Goal: Transaction & Acquisition: Purchase product/service

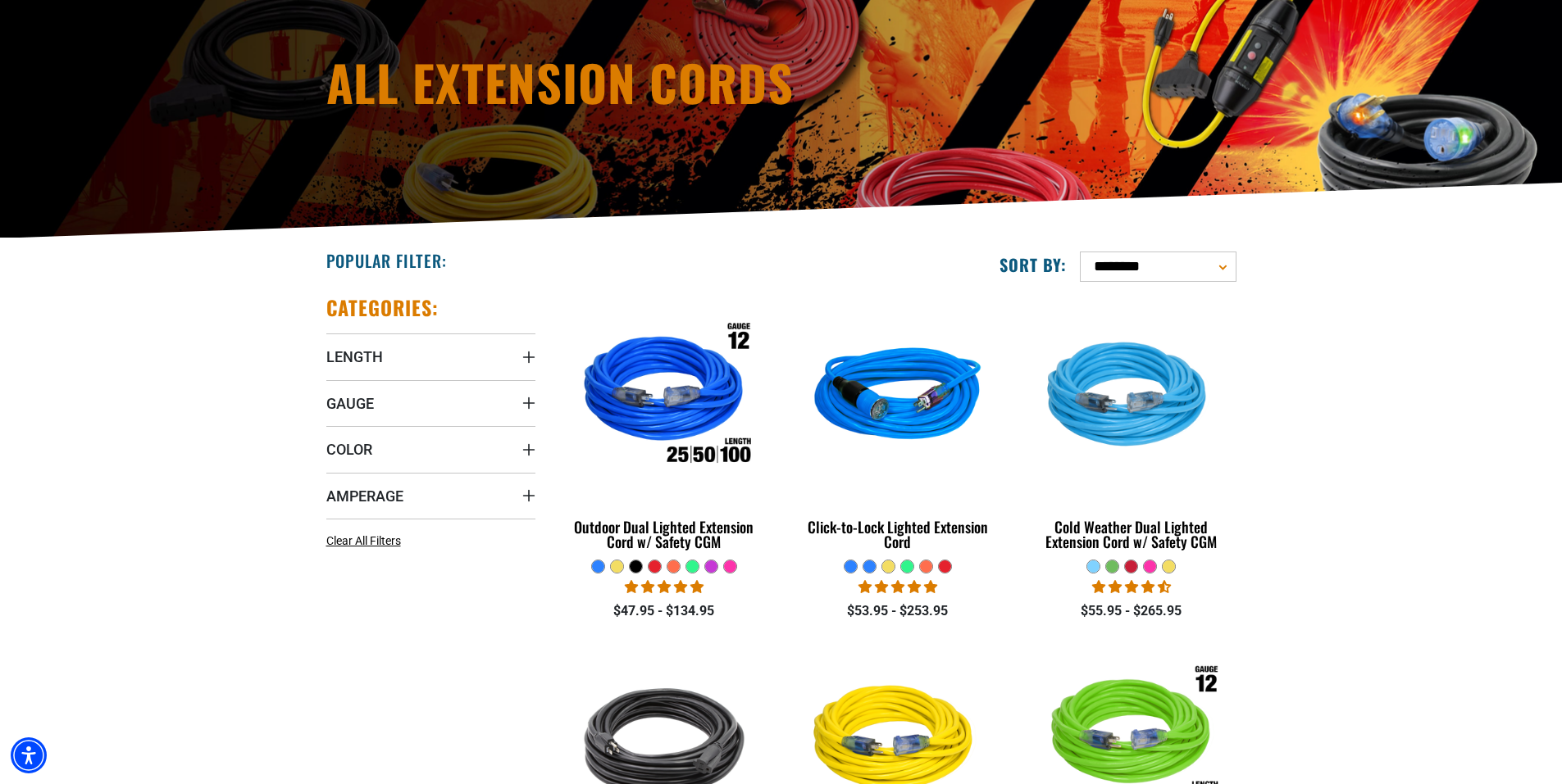
scroll to position [246, 0]
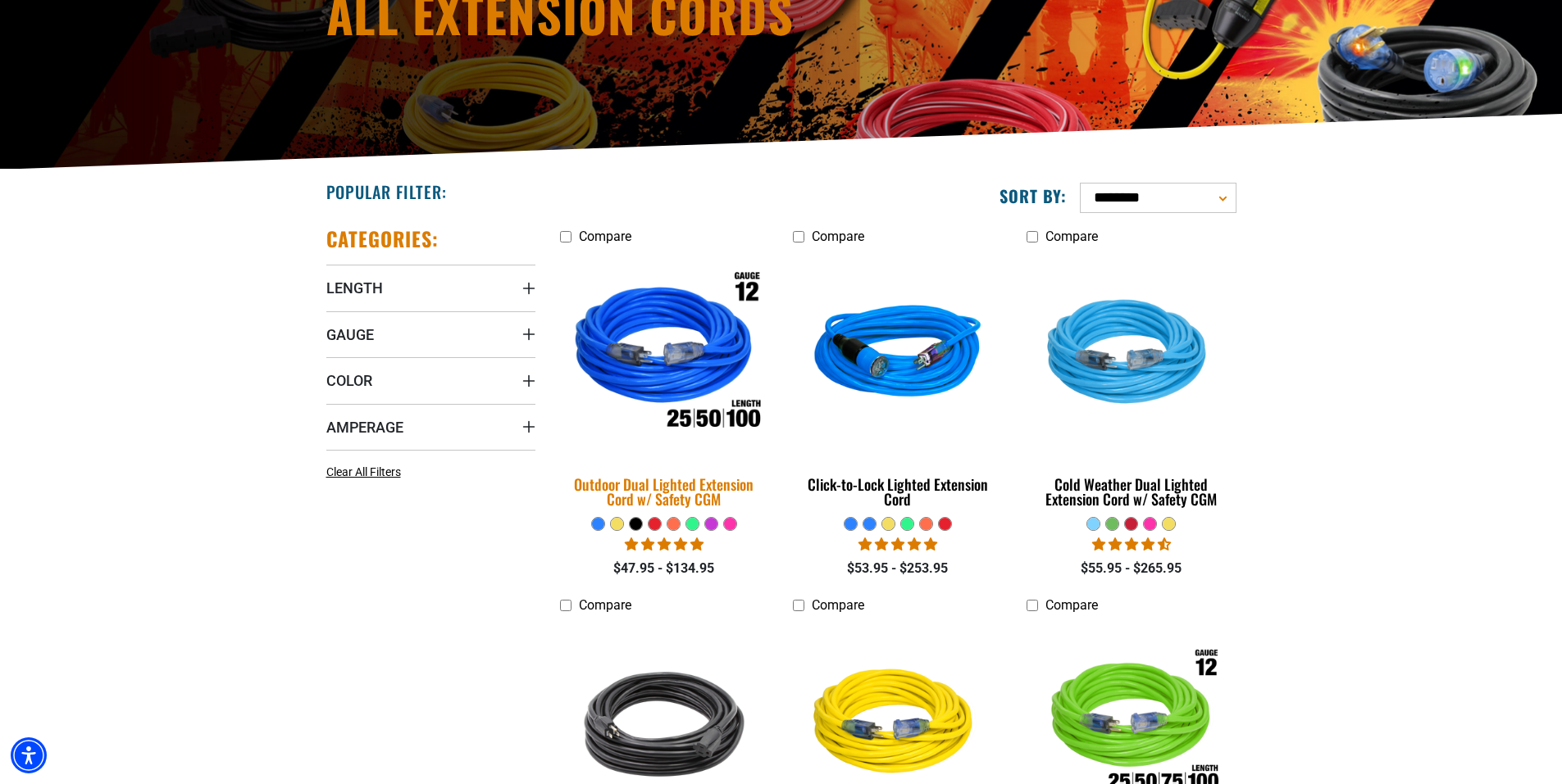
click at [625, 336] on img at bounding box center [665, 355] width 230 height 210
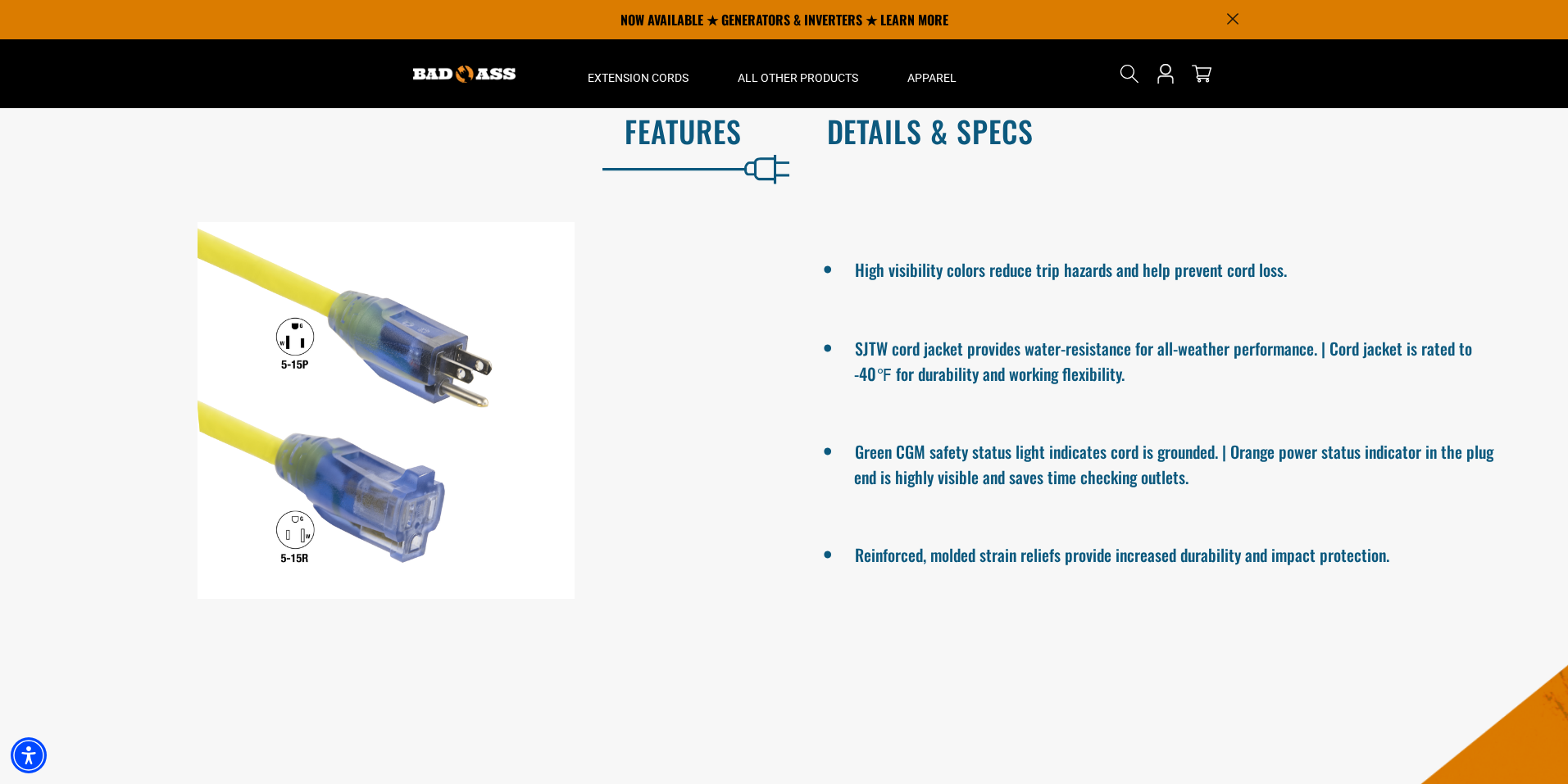
scroll to position [984, 0]
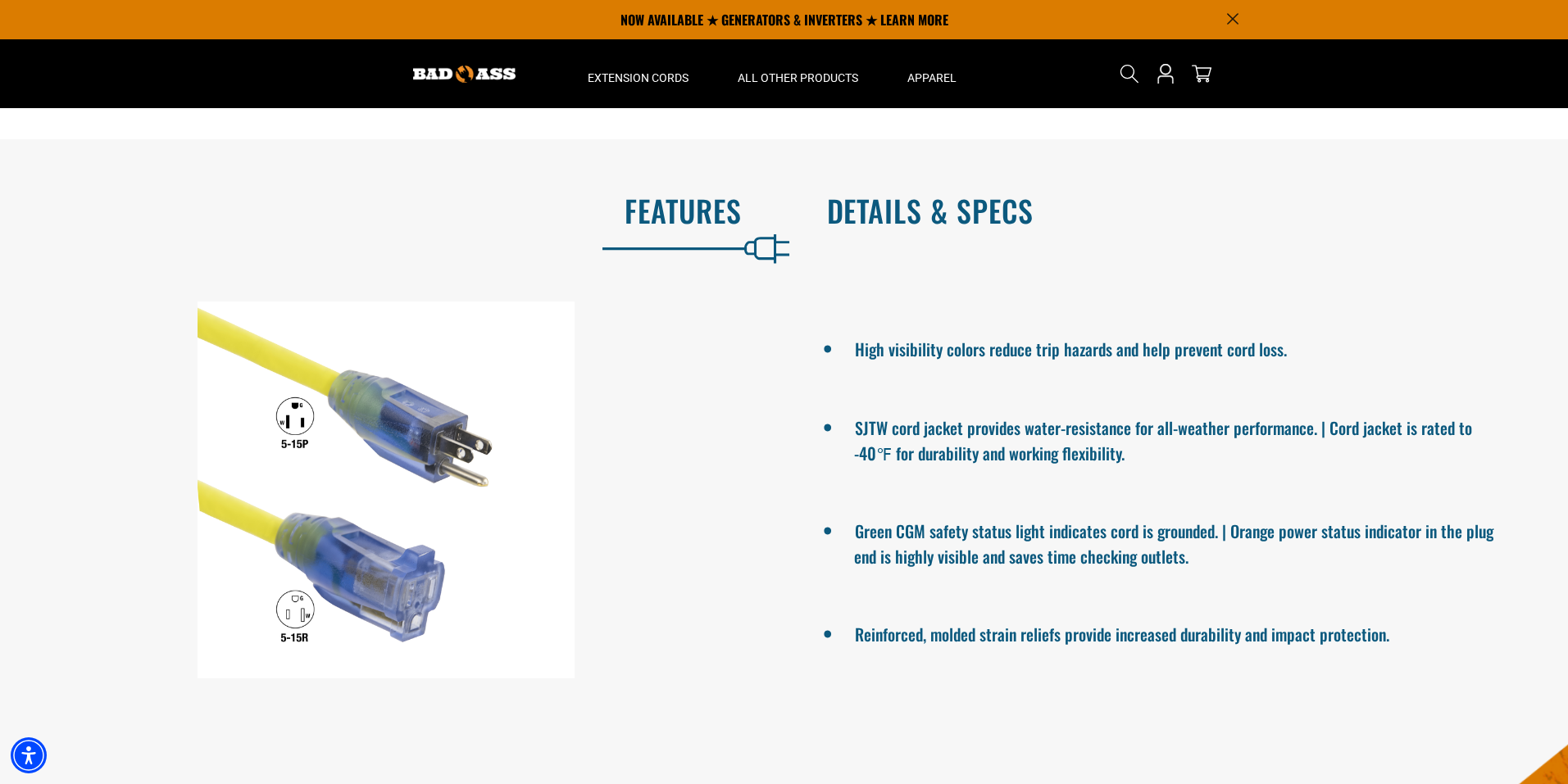
click at [927, 209] on h2 "Details & Specs" at bounding box center [1180, 211] width 707 height 34
